Goal: Complete application form: Complete application form

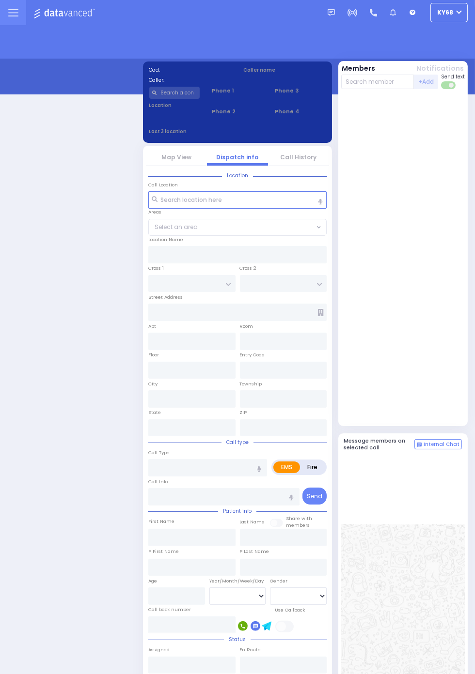
select select "12"
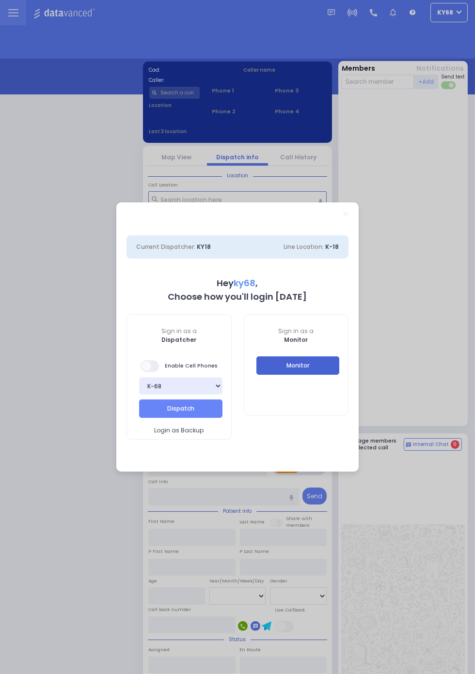
click at [340, 375] on button "Monitor" at bounding box center [297, 365] width 83 height 18
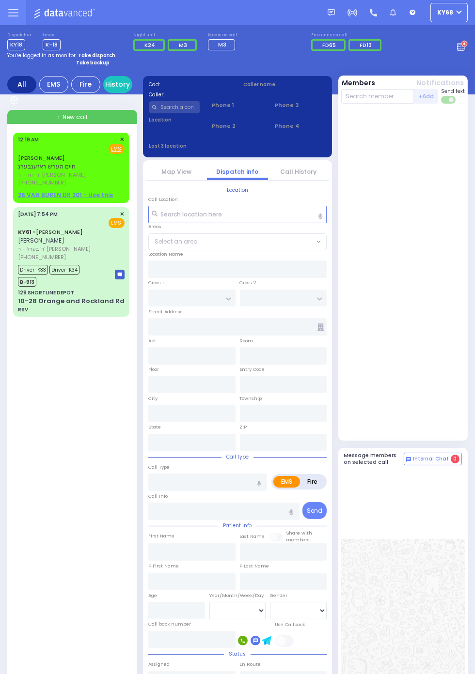
click at [18, 166] on span "חיים הערש ראזענבערג" at bounding box center [47, 166] width 58 height 8
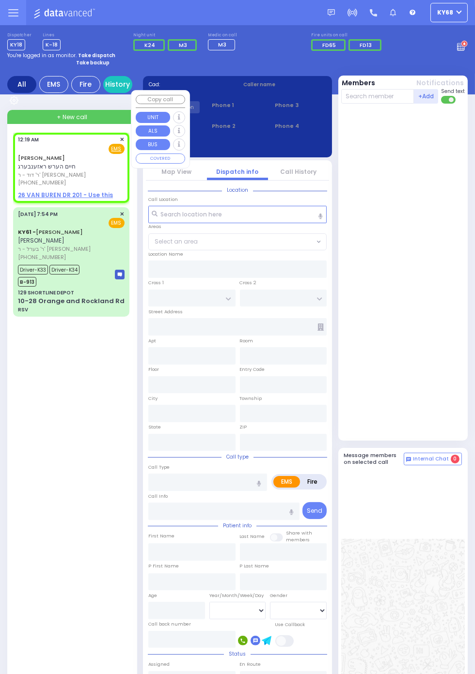
select select
radio input "true"
type input "[PERSON_NAME]"
type input "ROSENBERG"
select select
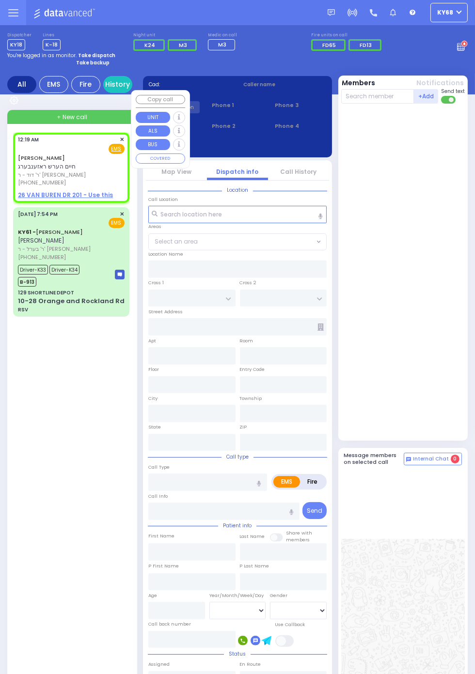
type input "00:19"
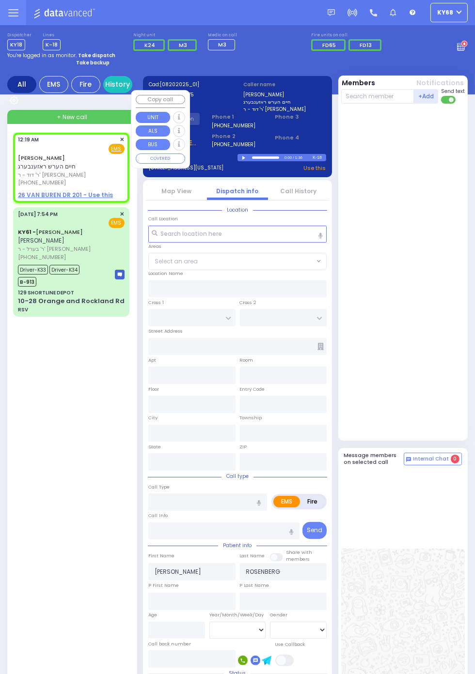
click at [422, 262] on div at bounding box center [404, 272] width 126 height 329
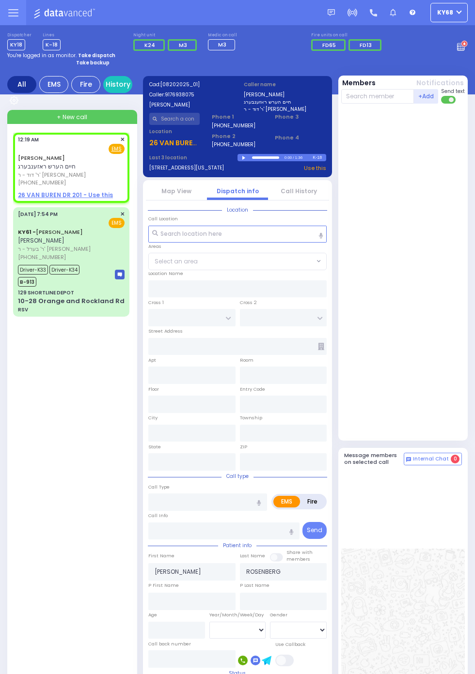
scroll to position [1, 0]
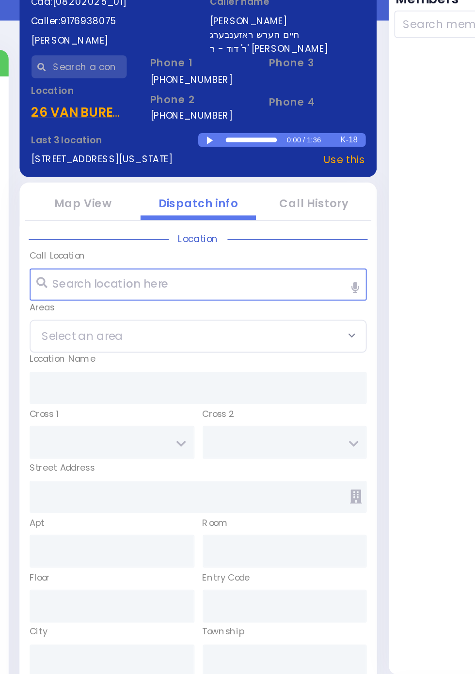
click at [244, 155] on div at bounding box center [244, 157] width 5 height 4
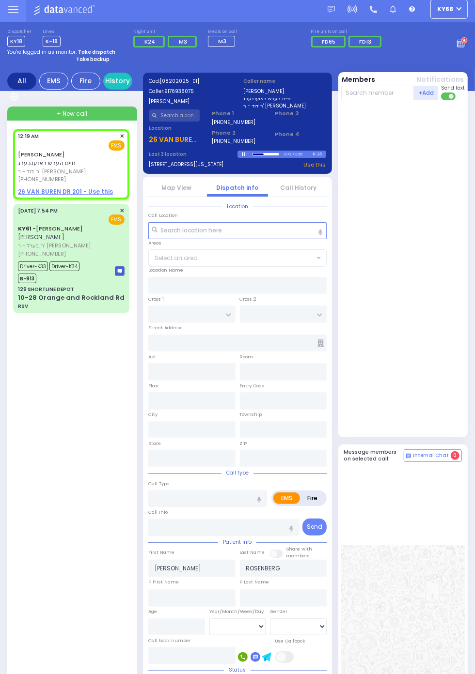
scroll to position [0, 0]
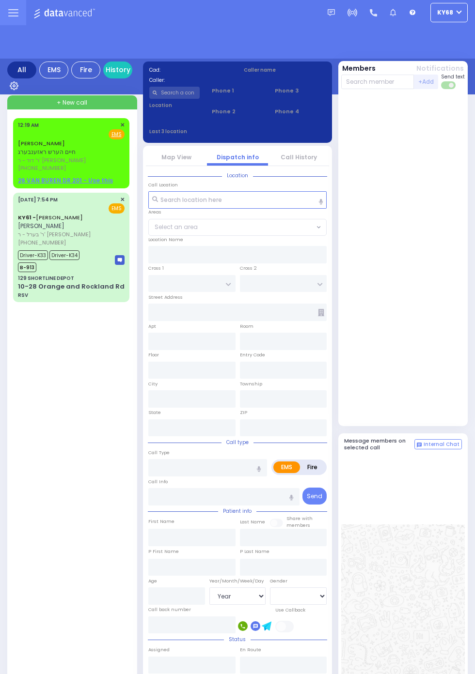
select select "Year"
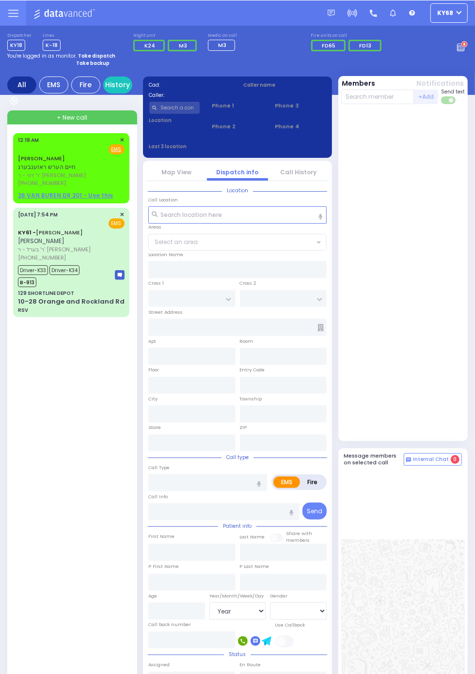
click at [467, 47] on circle at bounding box center [464, 44] width 7 height 7
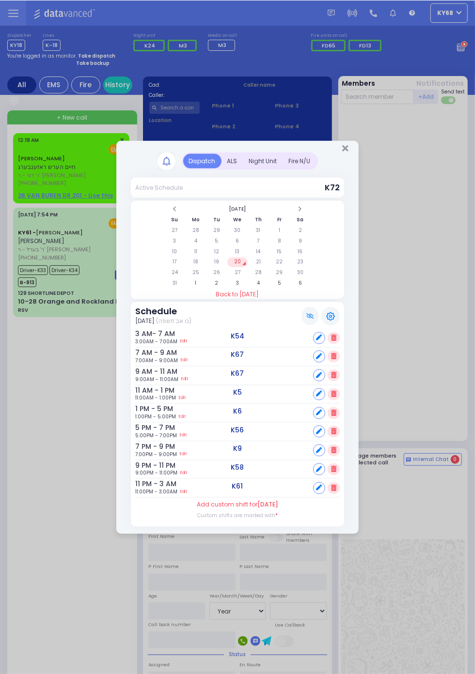
click at [232, 163] on div "ALS" at bounding box center [232, 161] width 22 height 15
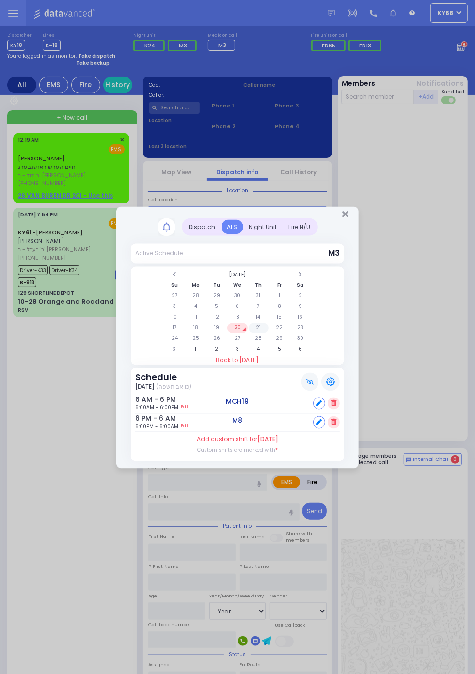
click at [259, 327] on td "21" at bounding box center [258, 328] width 20 height 10
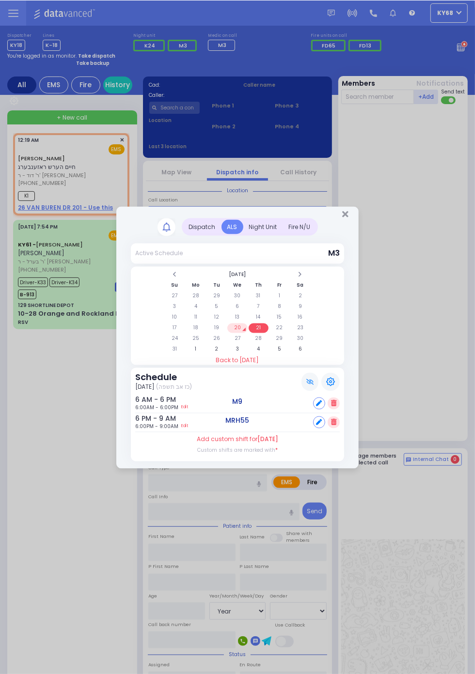
select select
radio input "true"
type input "[PERSON_NAME]"
type input "ROSENBERG"
select select
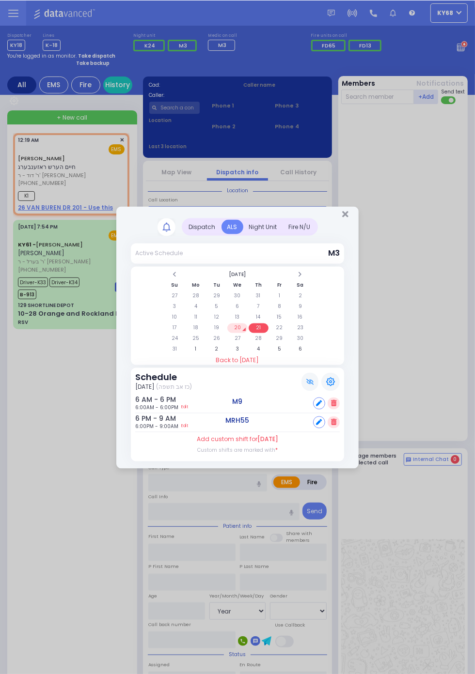
type input "00:19"
type input "00:23"
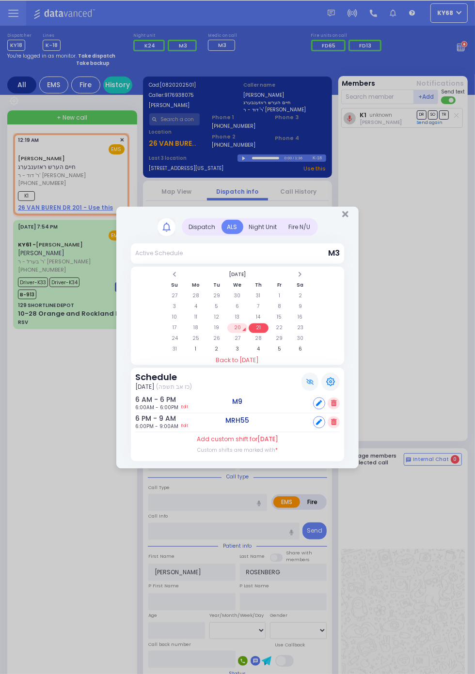
click at [247, 333] on td "20" at bounding box center [237, 328] width 20 height 10
click at [279, 331] on td "22" at bounding box center [279, 328] width 20 height 10
click at [247, 333] on td "20" at bounding box center [237, 328] width 20 height 10
click at [268, 333] on td "21" at bounding box center [258, 328] width 20 height 10
click at [289, 343] on td "29" at bounding box center [279, 339] width 20 height 10
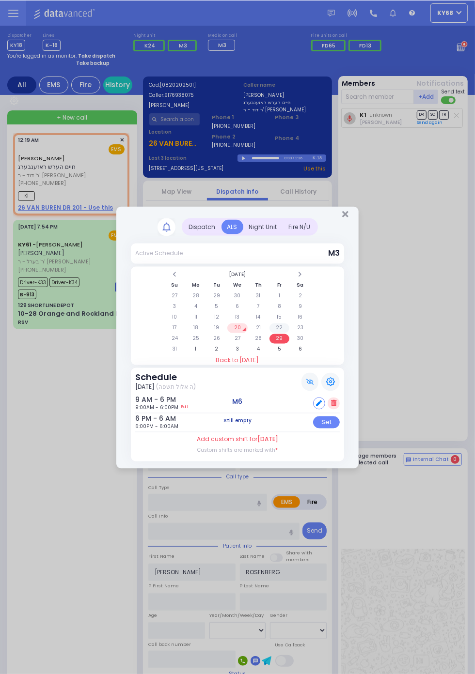
click at [289, 333] on td "22" at bounding box center [279, 328] width 20 height 10
click at [301, 327] on td "23" at bounding box center [300, 328] width 20 height 10
click at [348, 218] on icon "Close" at bounding box center [345, 213] width 6 height 9
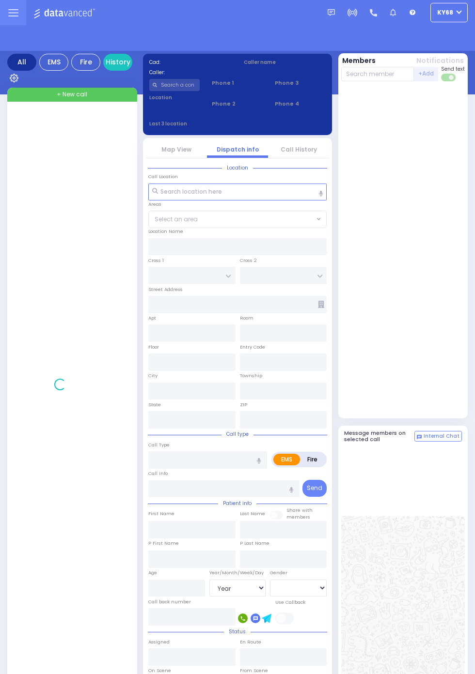
select select "Year"
